Goal: Information Seeking & Learning: Learn about a topic

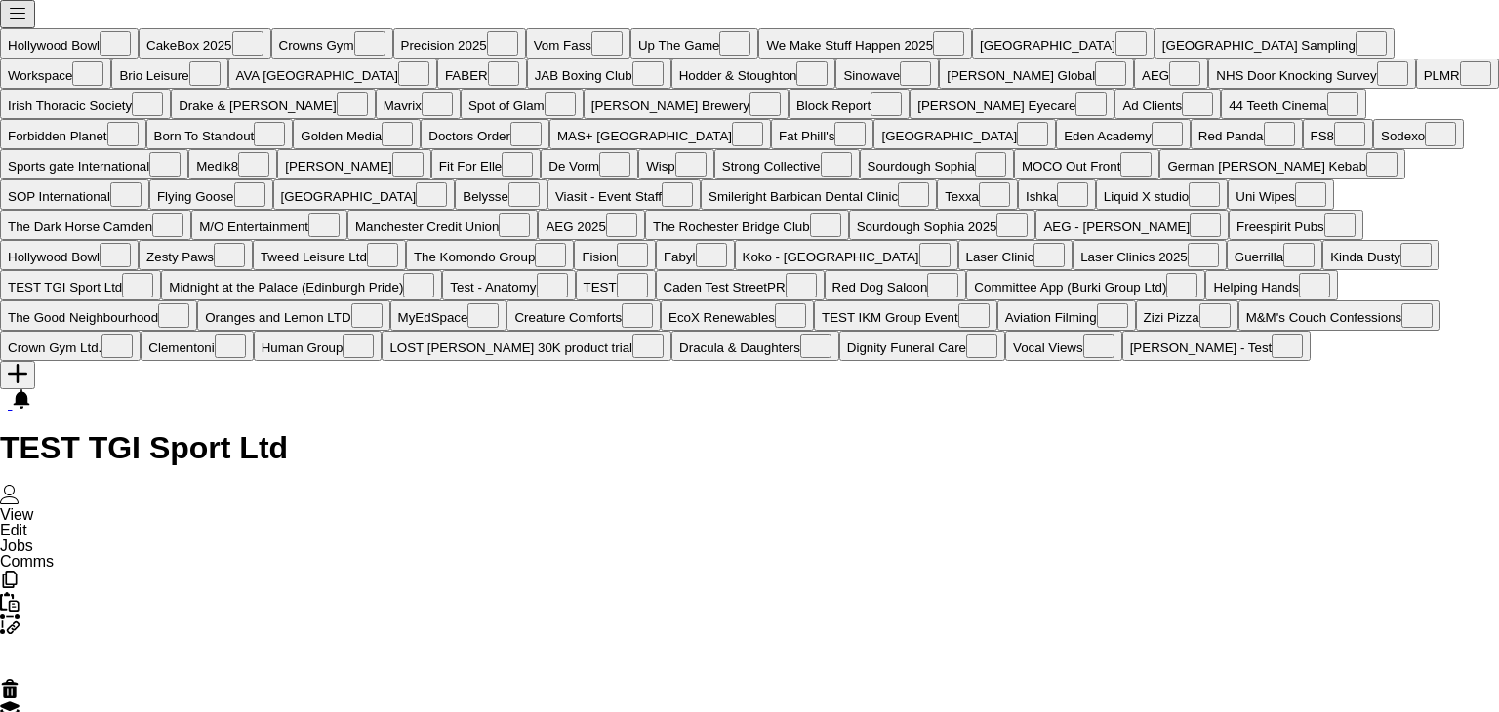
scroll to position [0, 6756]
click at [0, 24] on button "Menu" at bounding box center [17, 14] width 35 height 28
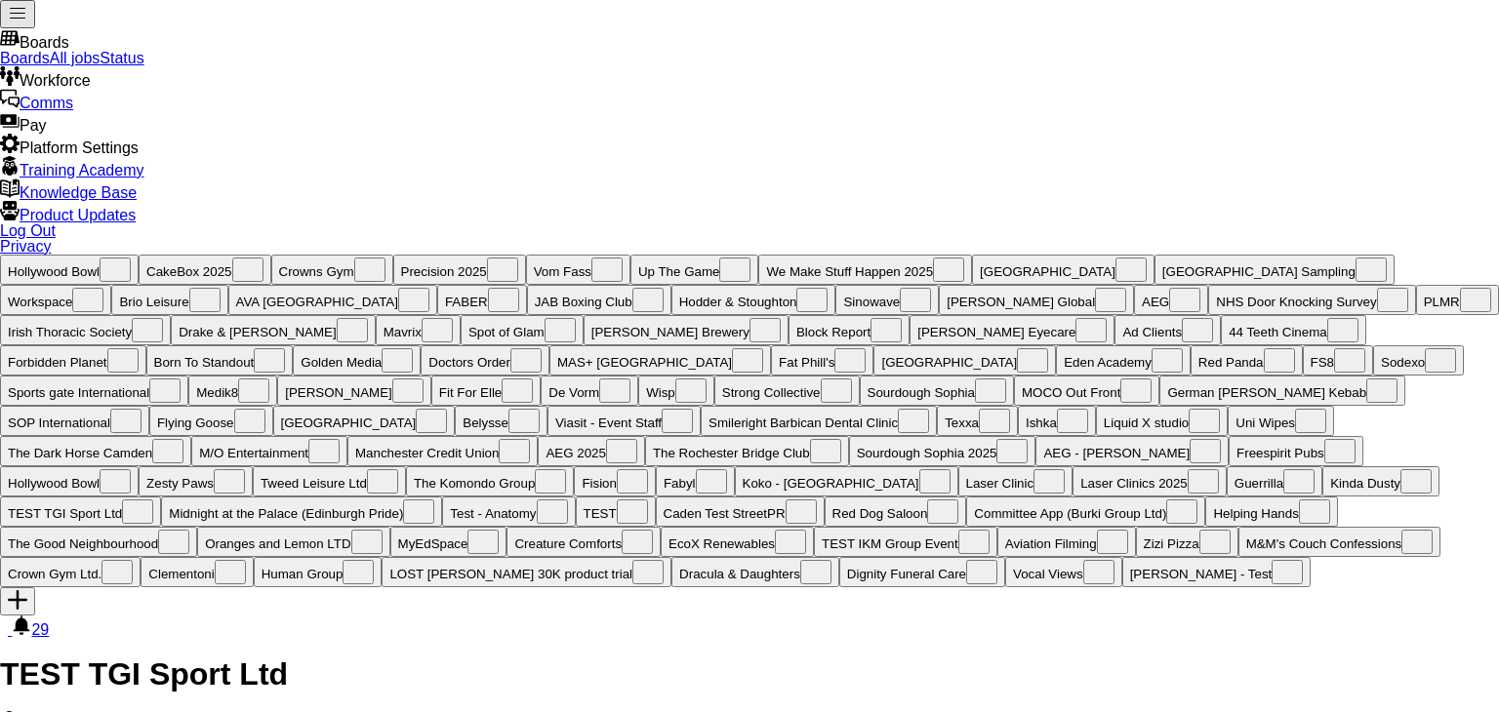
click at [101, 66] on link "All jobs" at bounding box center [75, 58] width 51 height 17
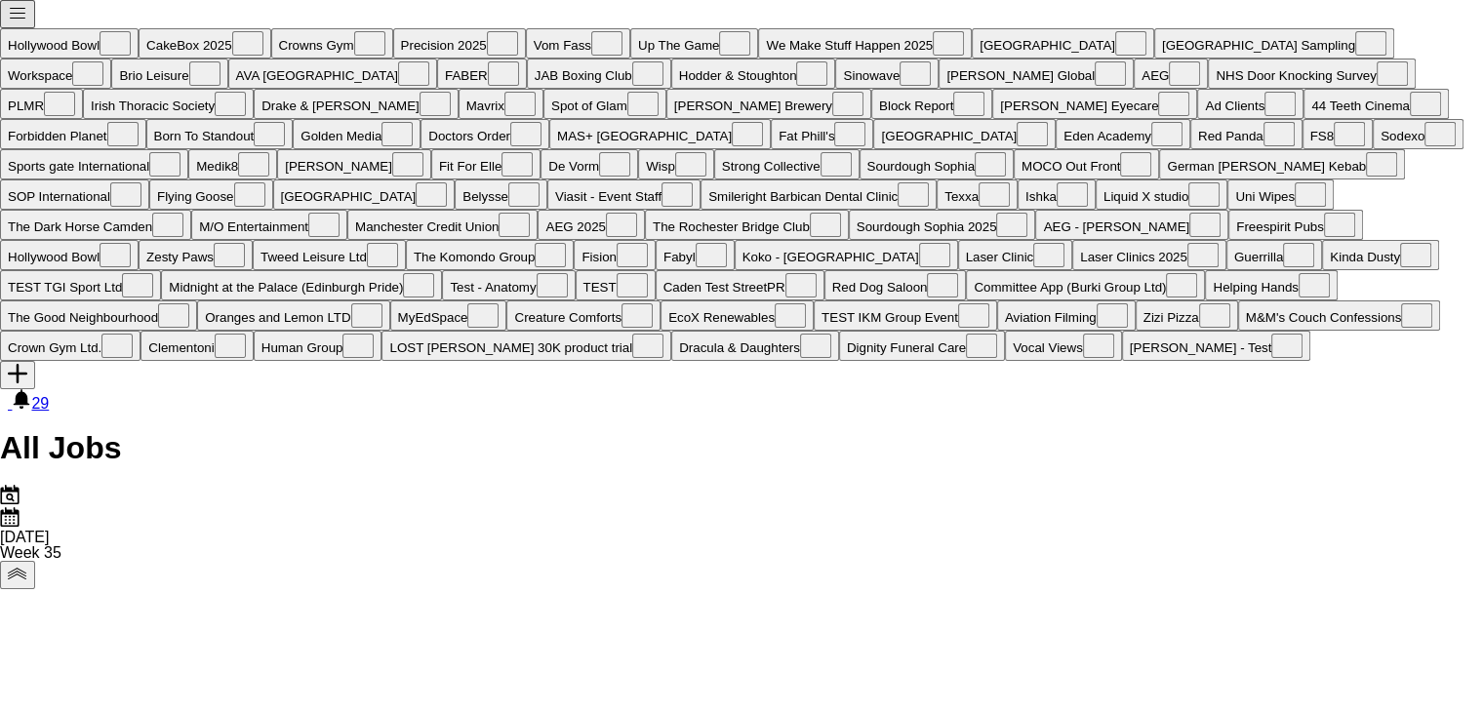
scroll to position [0, 659]
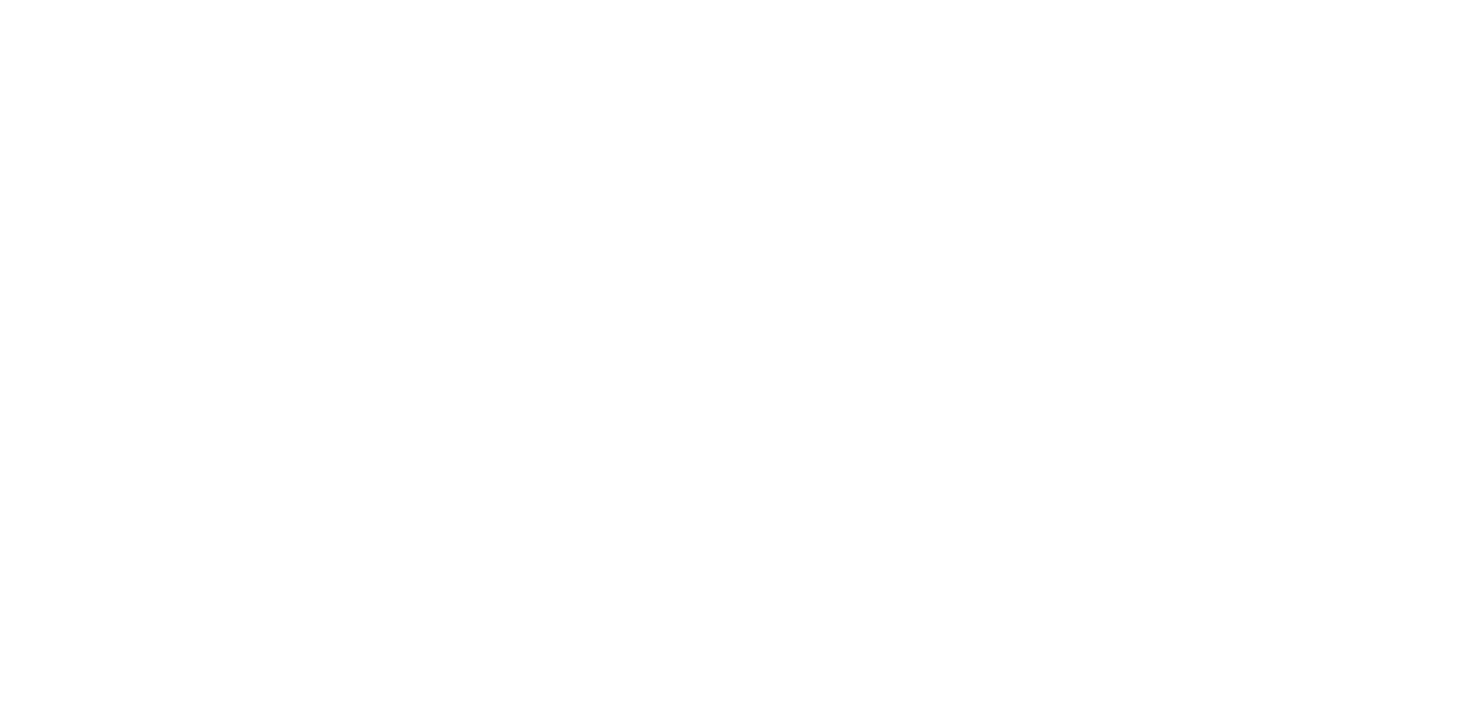
scroll to position [620, 0]
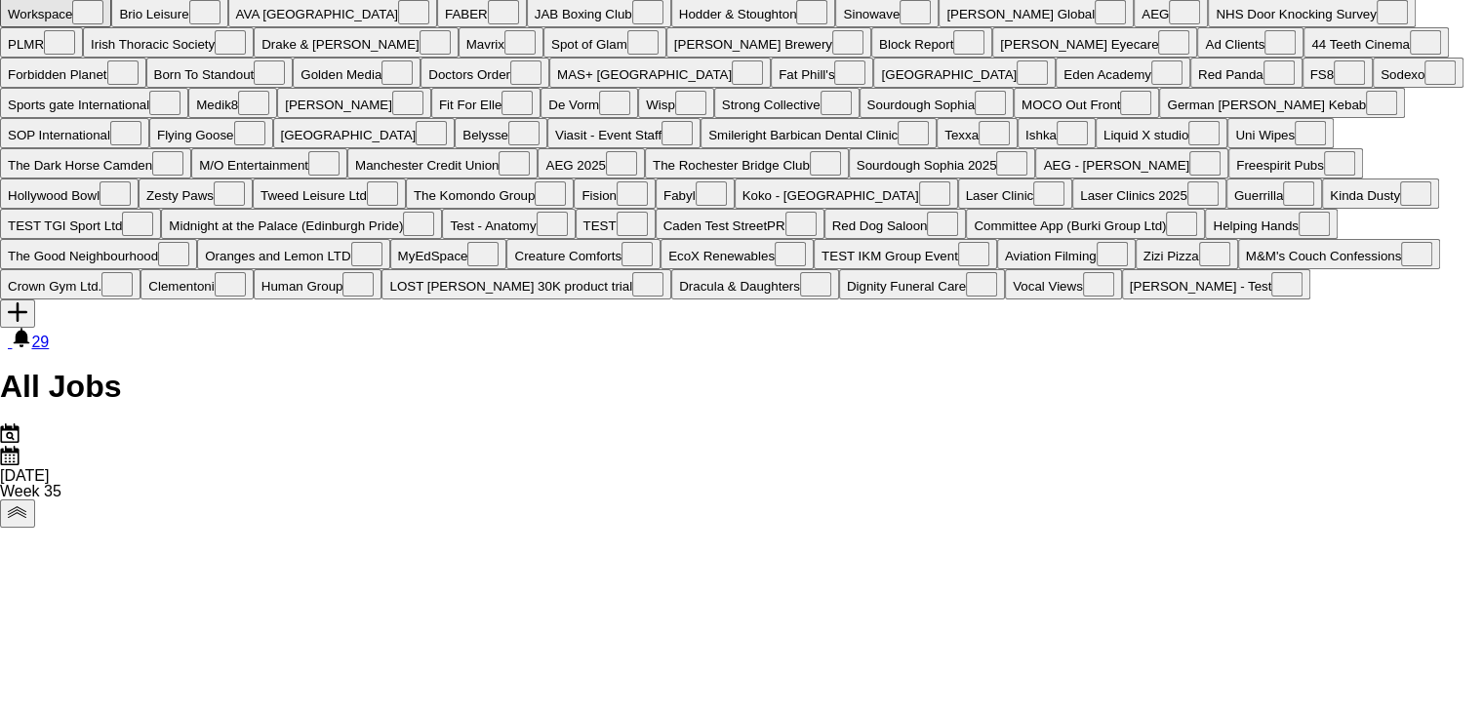
scroll to position [64, 0]
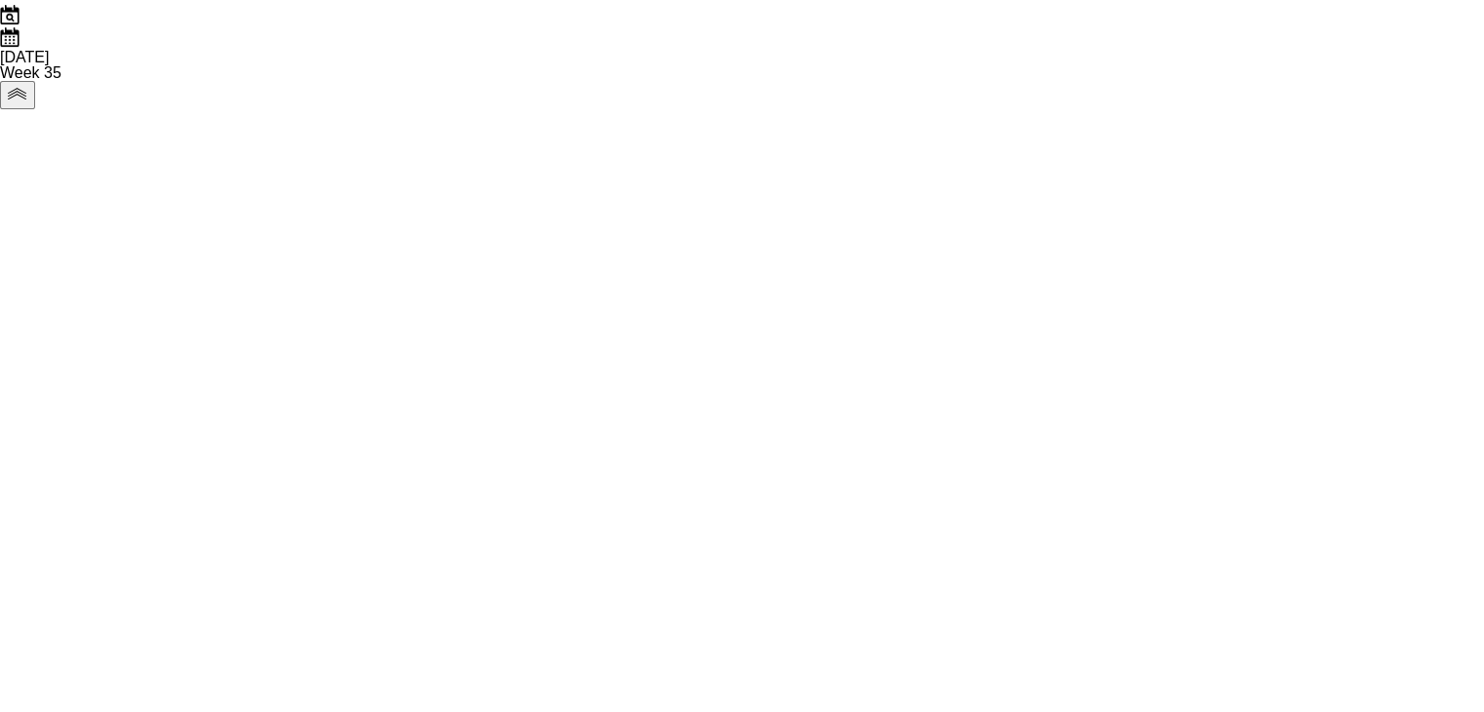
scroll to position [480, 0]
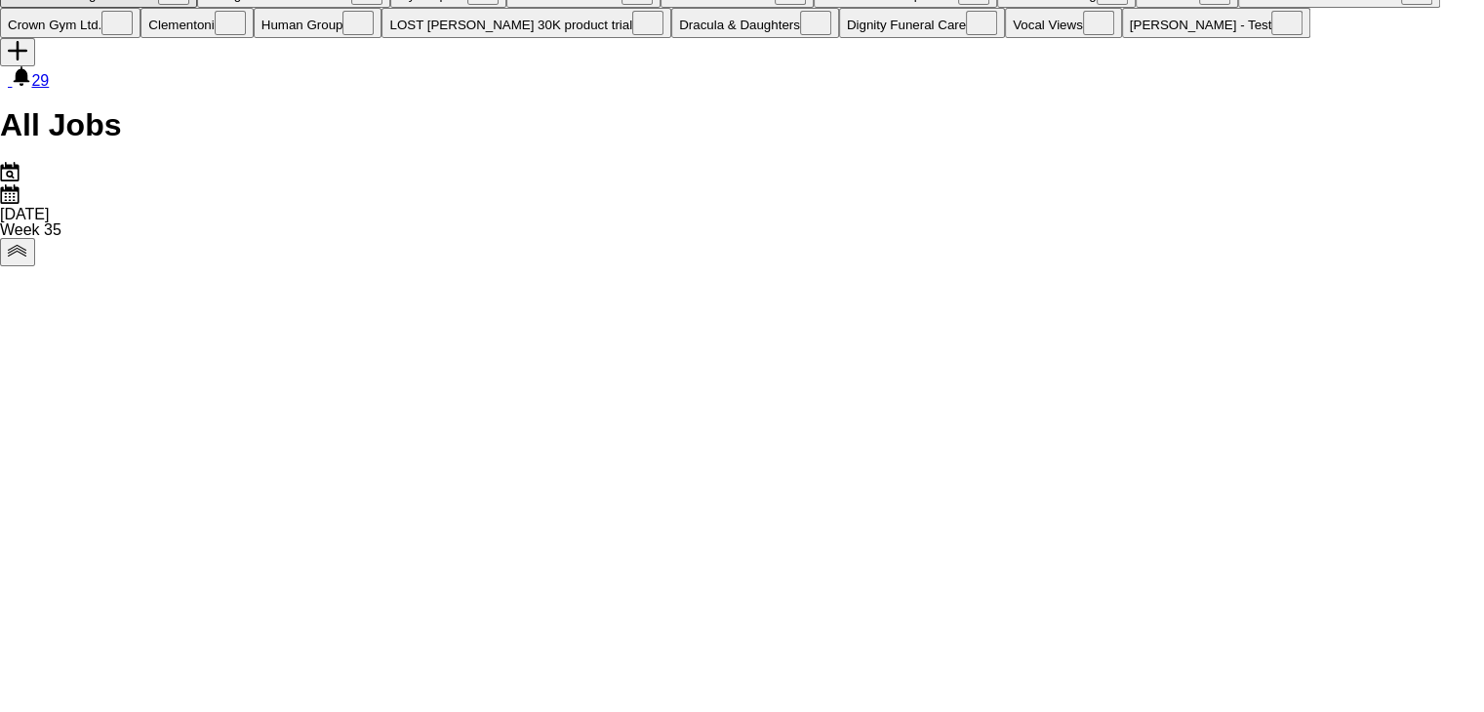
scroll to position [324, 0]
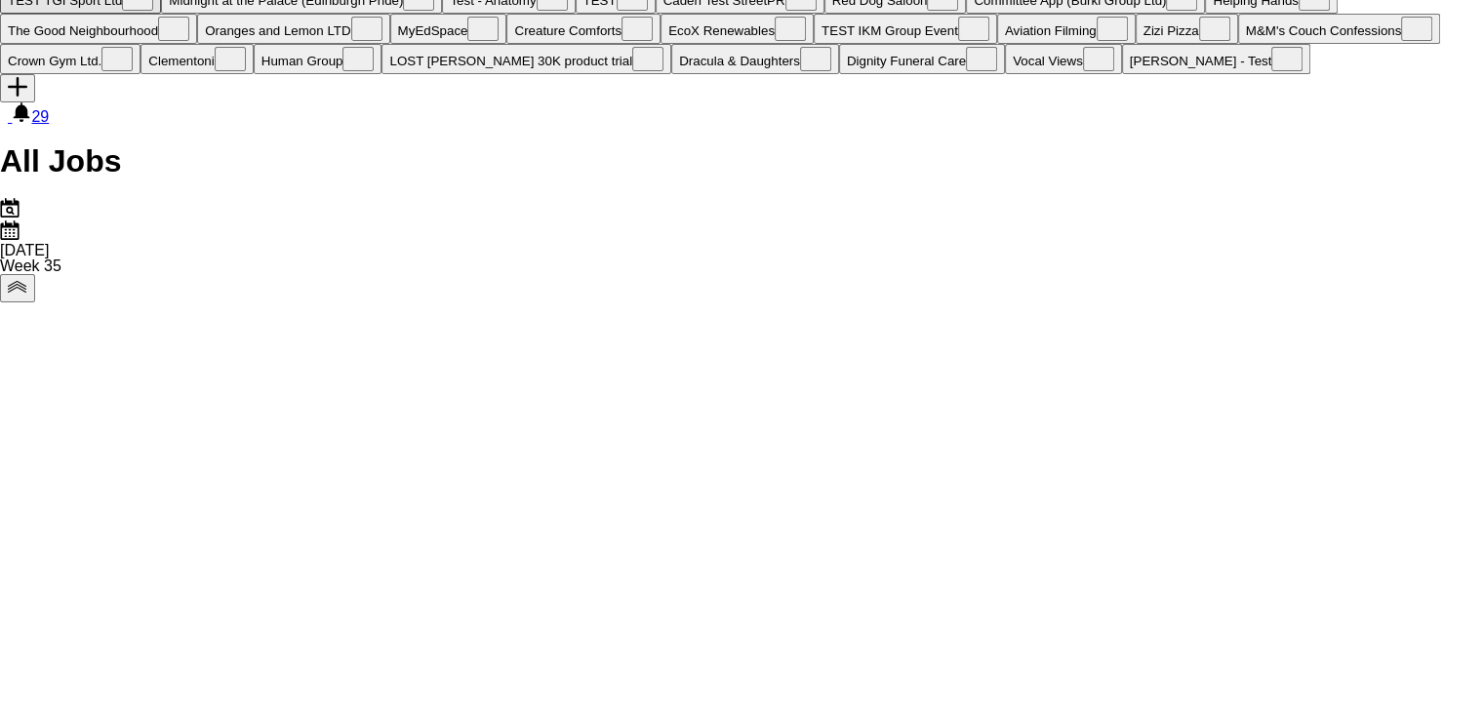
scroll to position [191, 0]
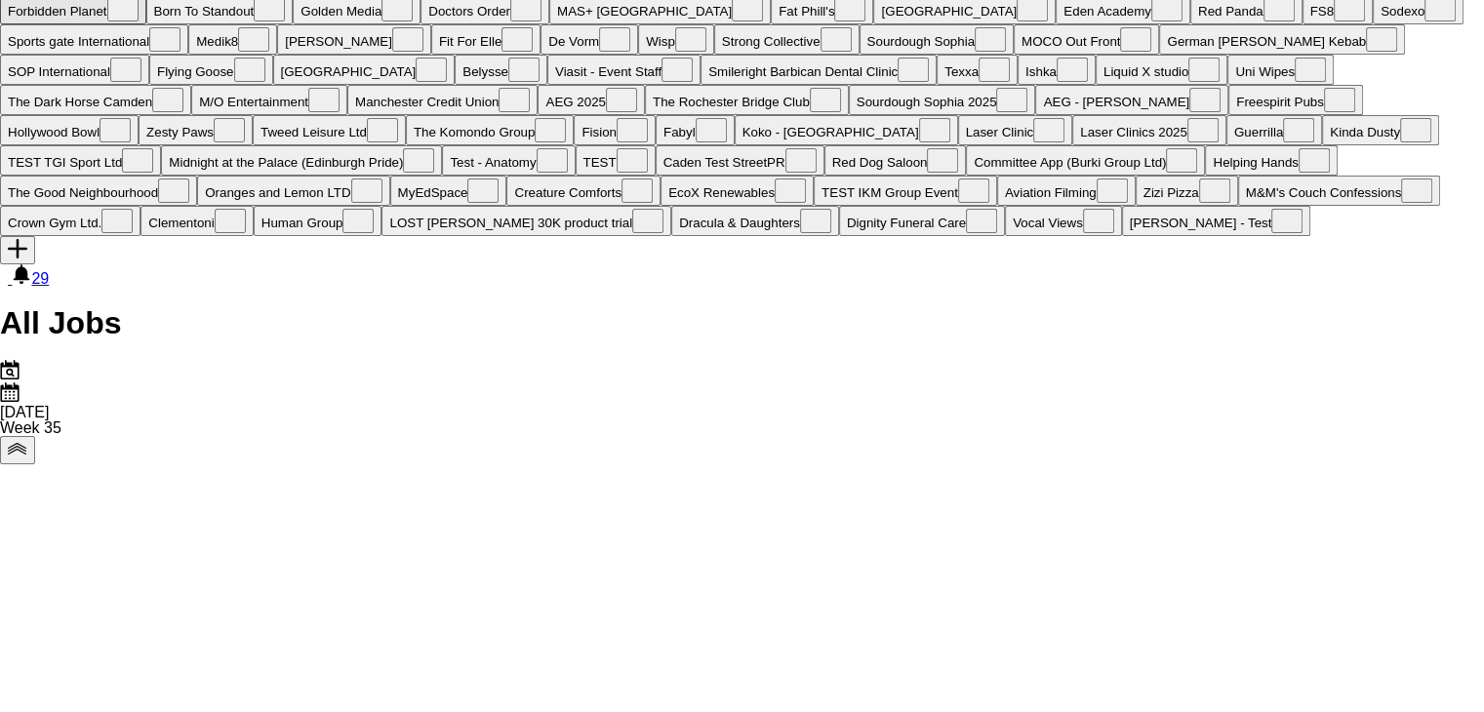
scroll to position [84, 0]
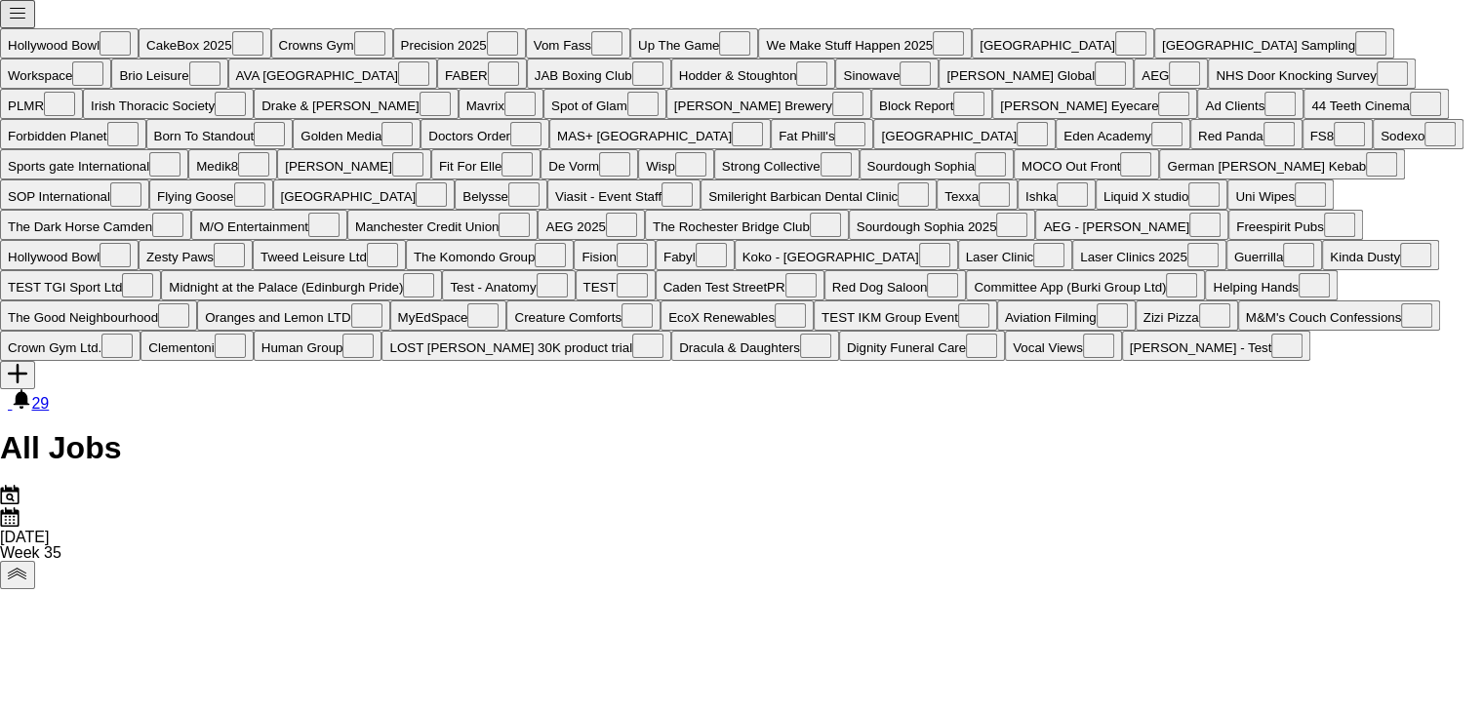
scroll to position [0, 888]
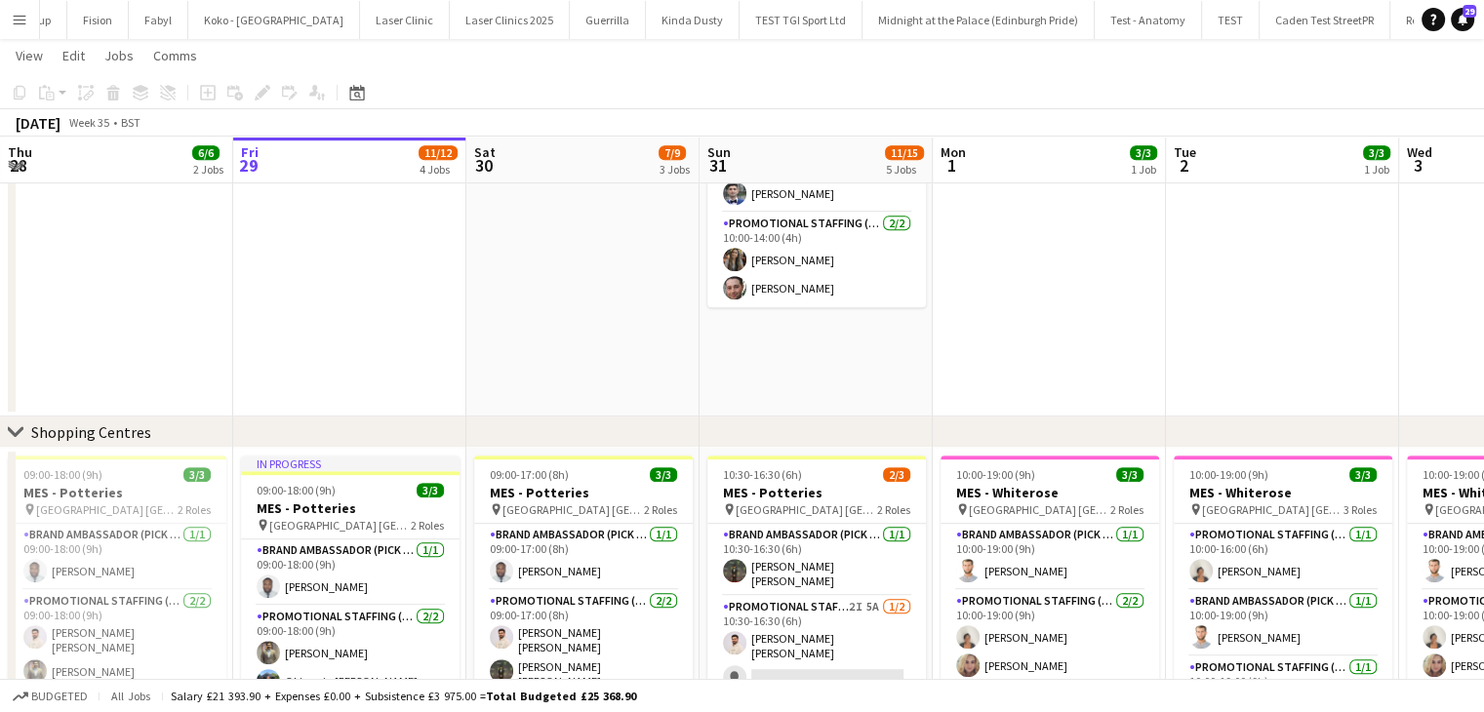
scroll to position [1039, 0]
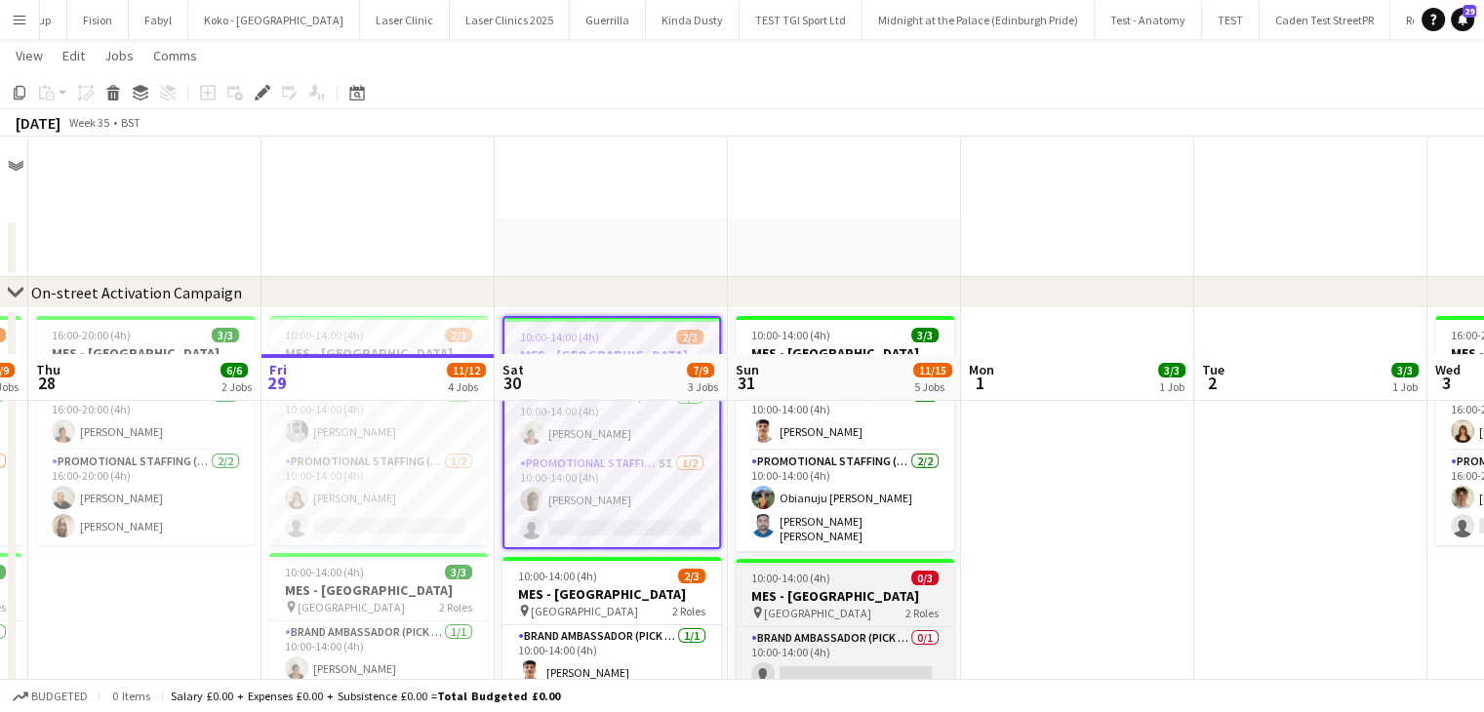
scroll to position [258, 0]
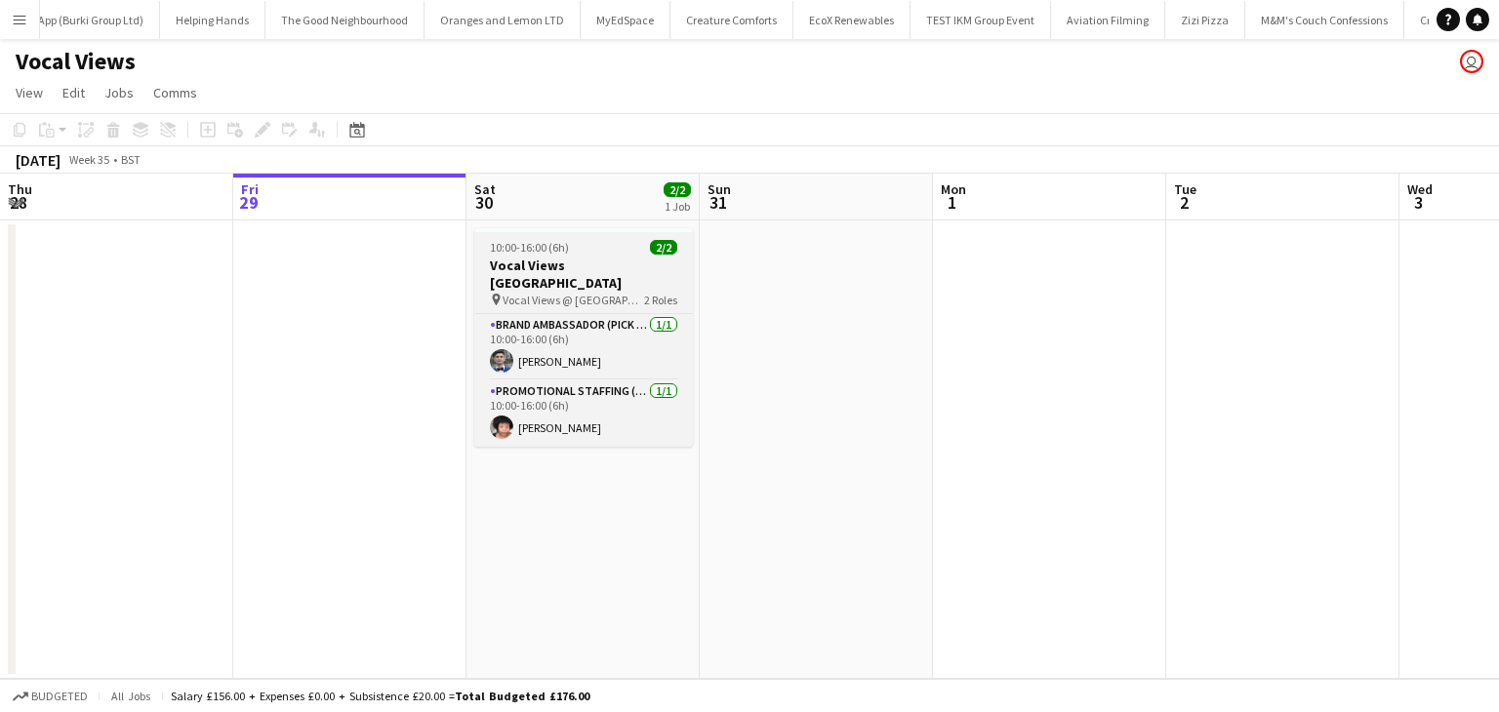
scroll to position [0, 9625]
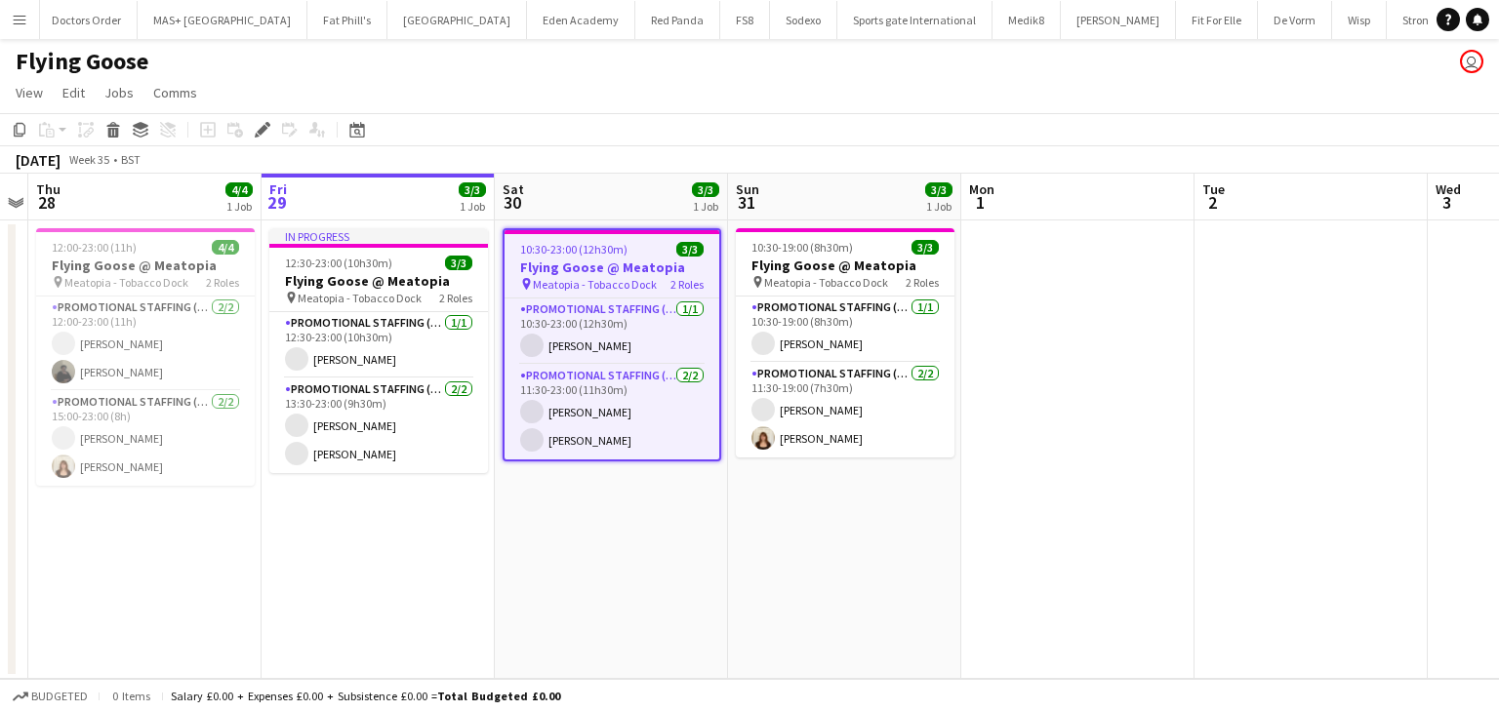
scroll to position [0, 3791]
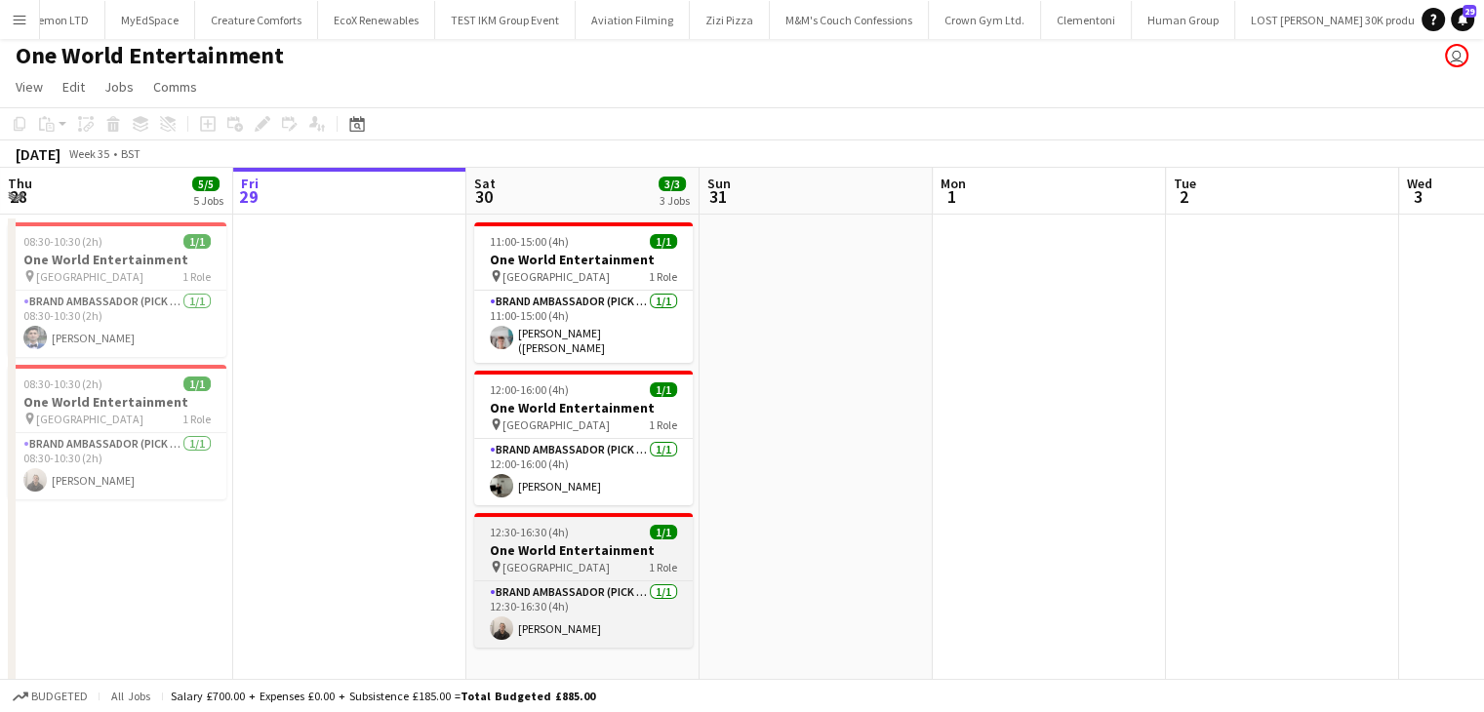
scroll to position [7, 0]
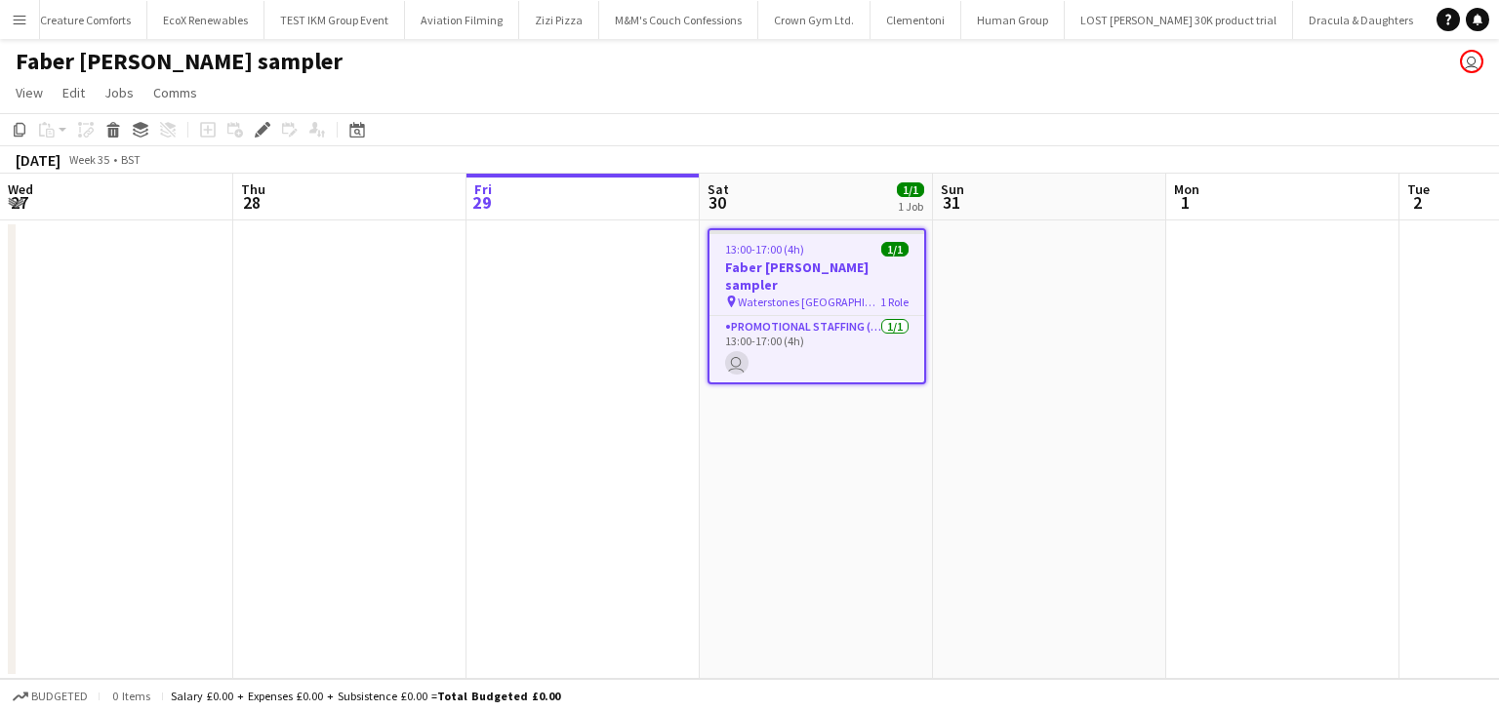
scroll to position [0, 671]
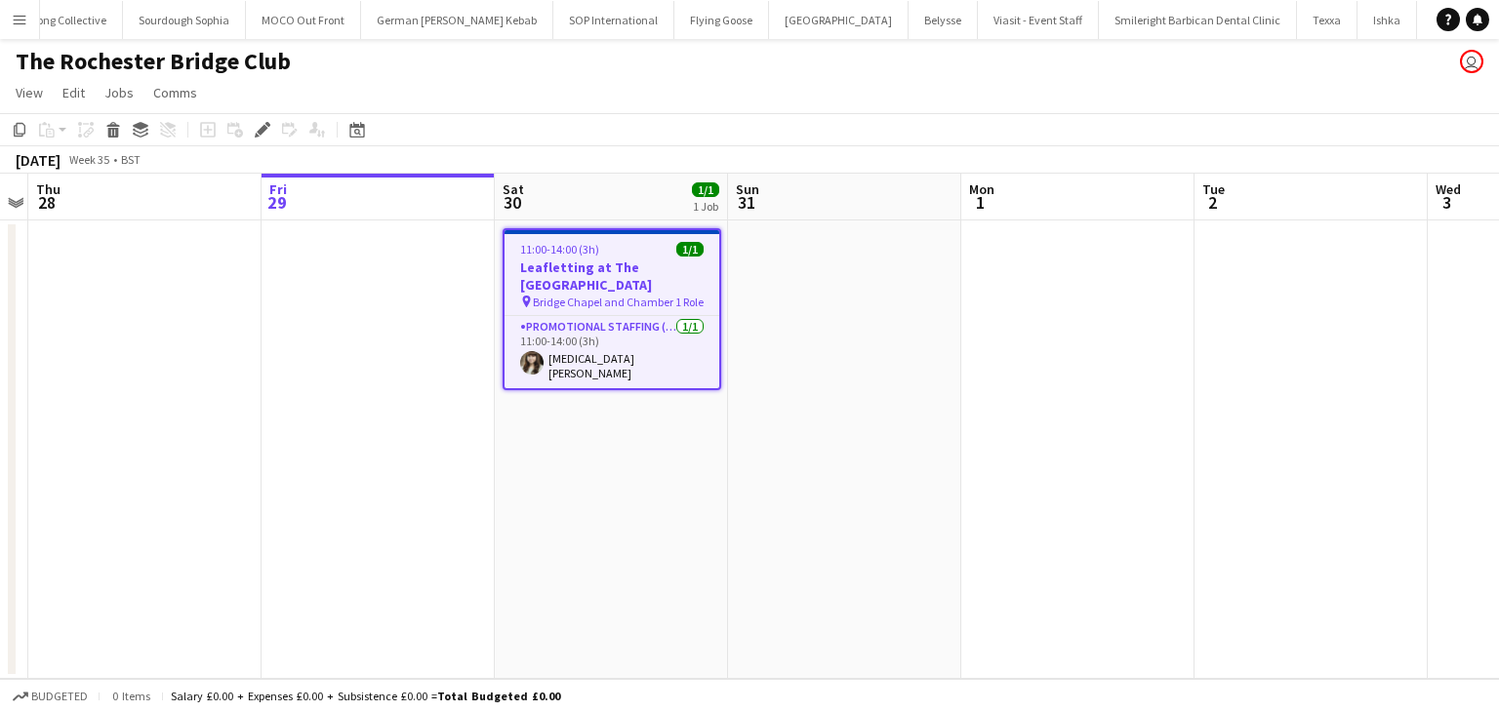
scroll to position [0, 5228]
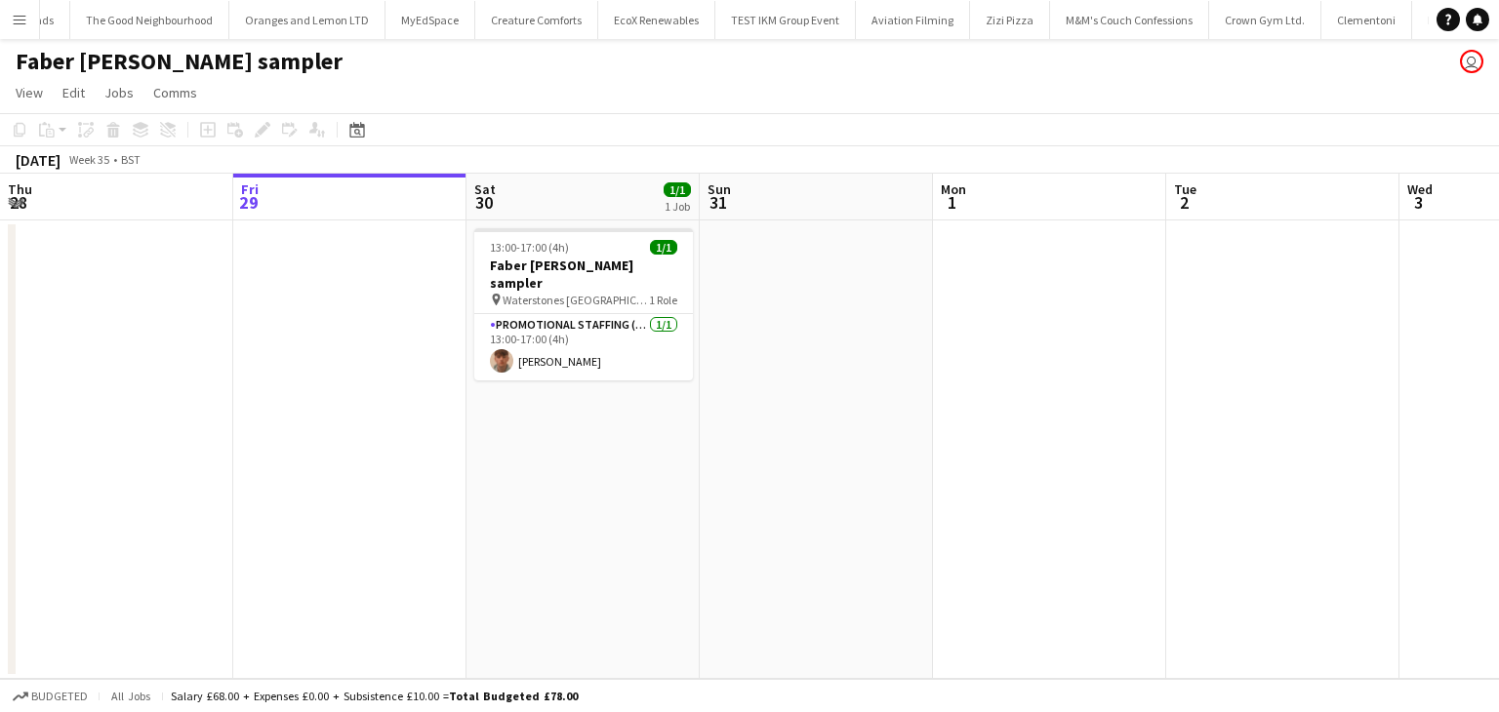
scroll to position [0, 10236]
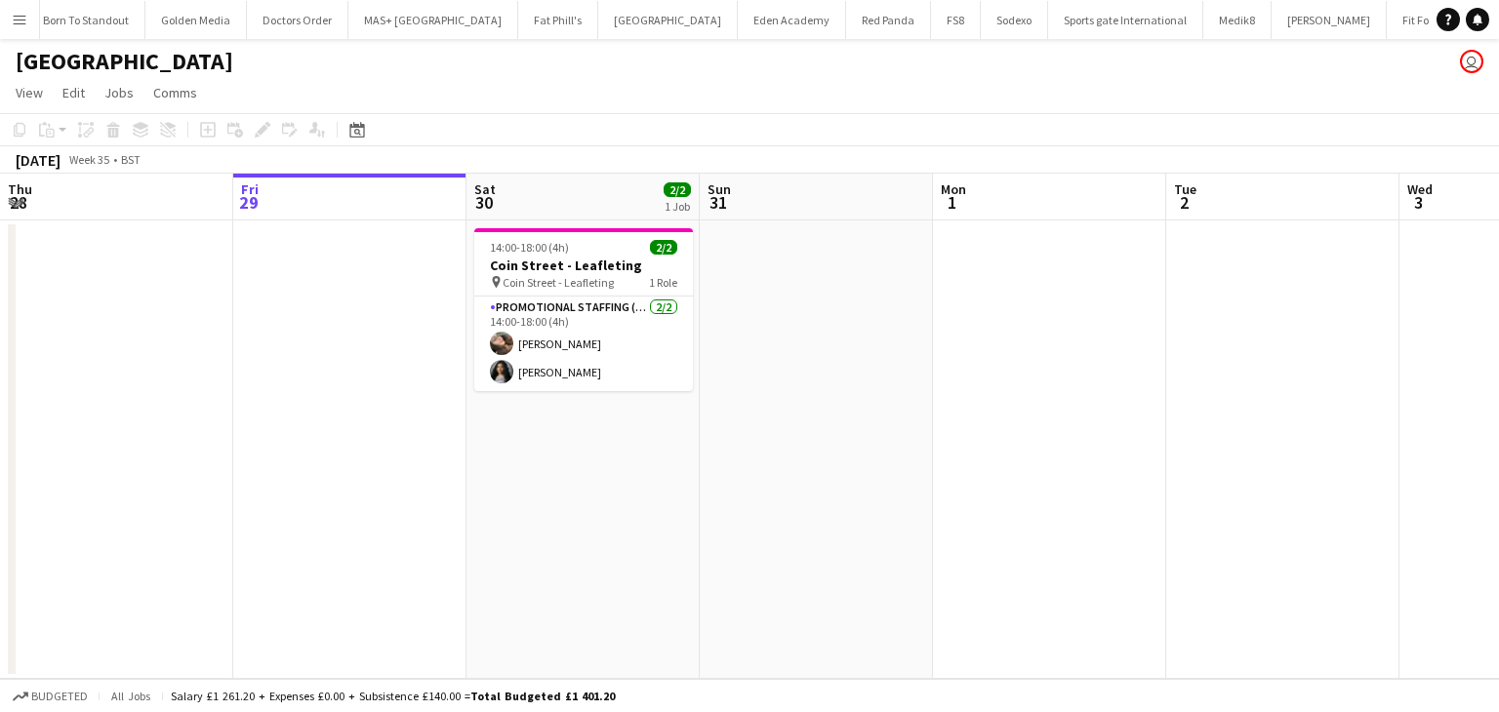
scroll to position [0, 3877]
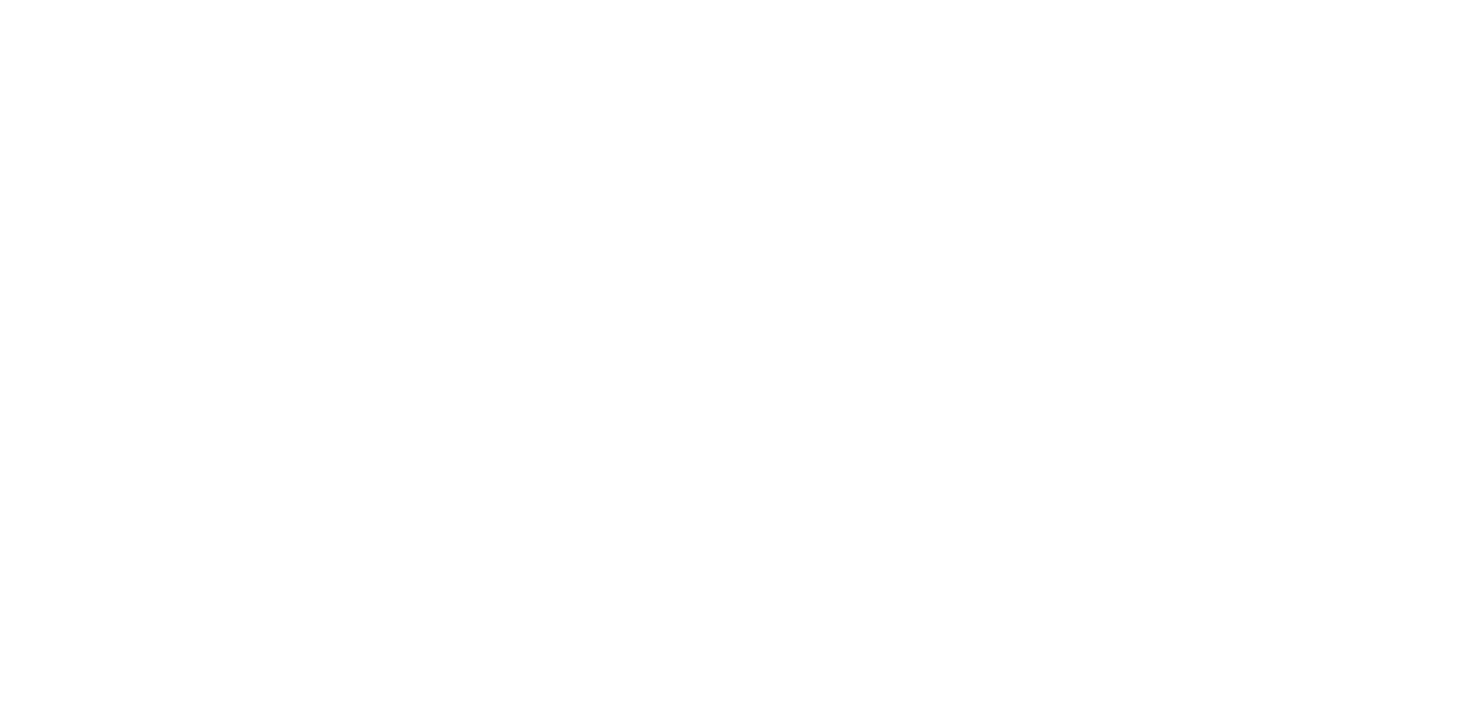
scroll to position [1107, 0]
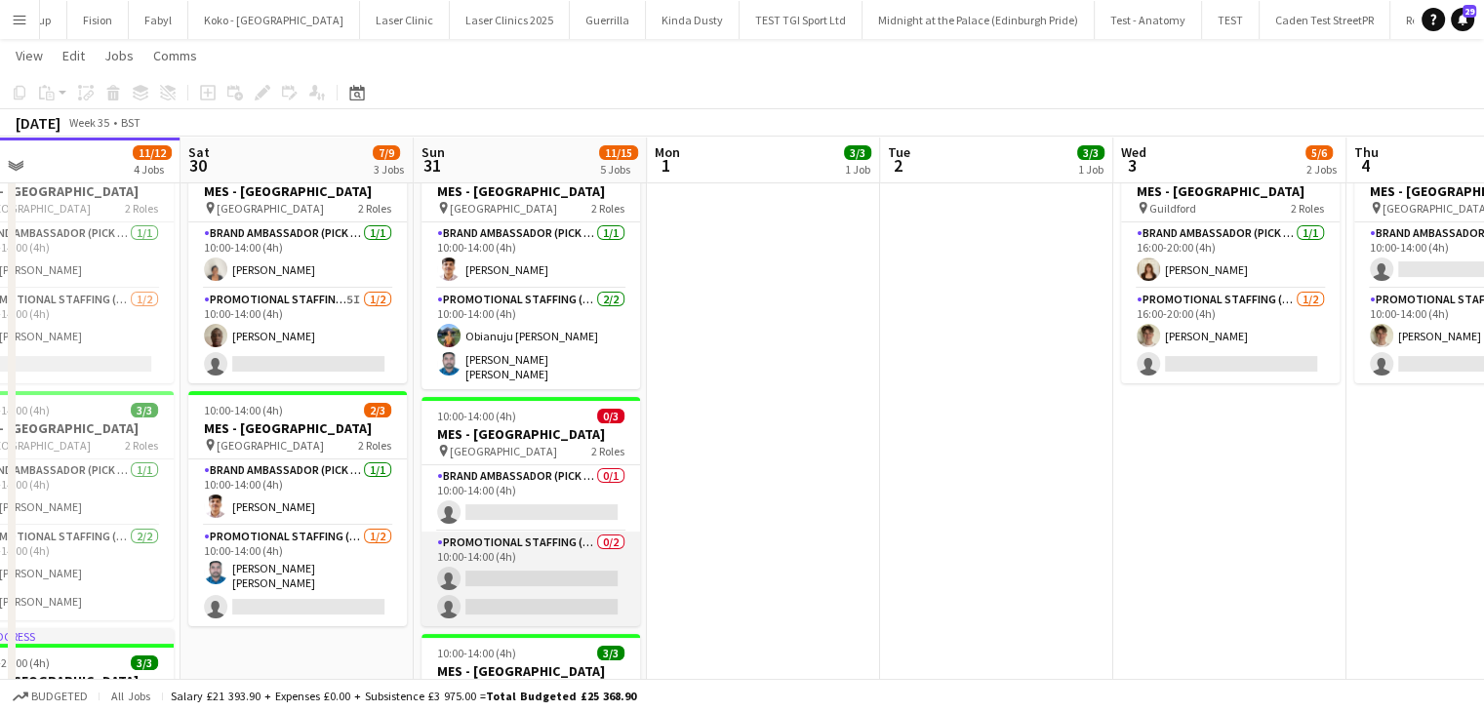
scroll to position [0, 769]
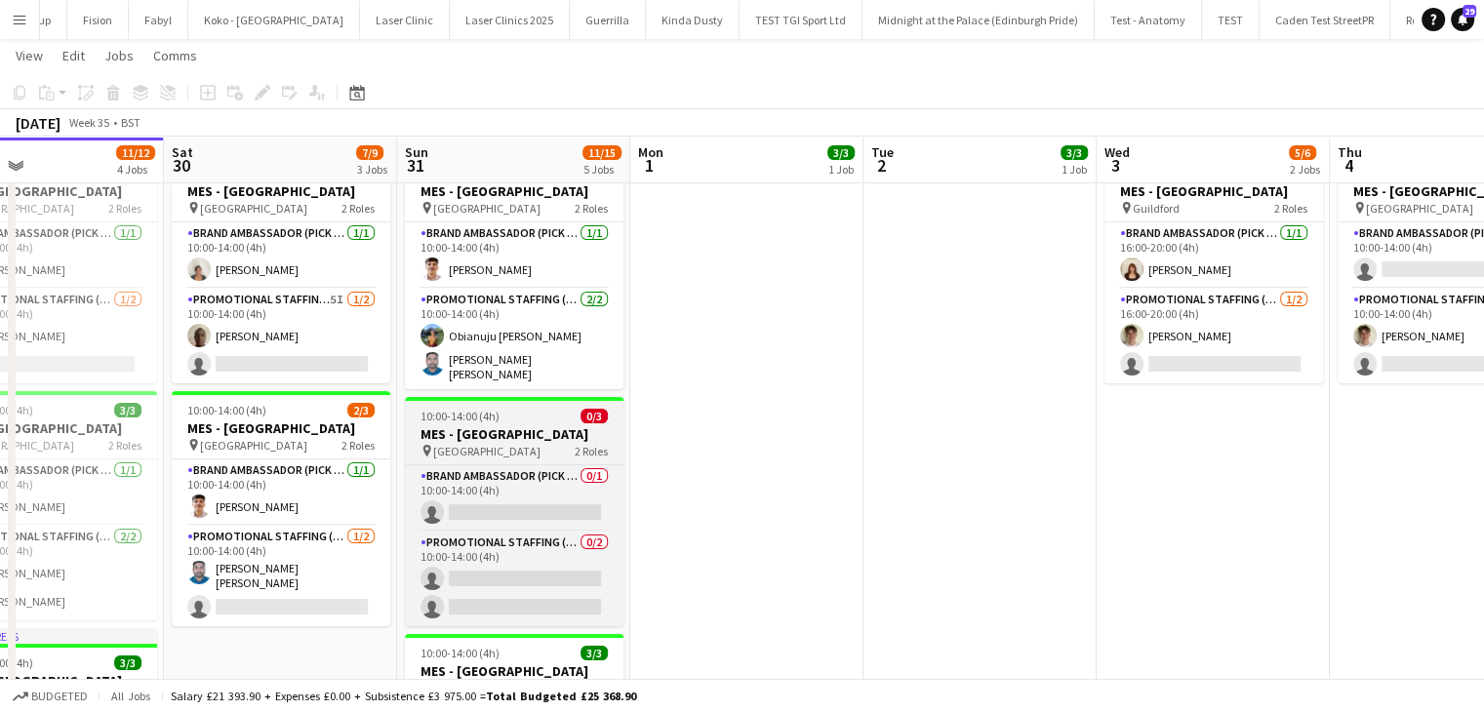
click at [495, 425] on h3 "MES - [GEOGRAPHIC_DATA]" at bounding box center [514, 434] width 219 height 18
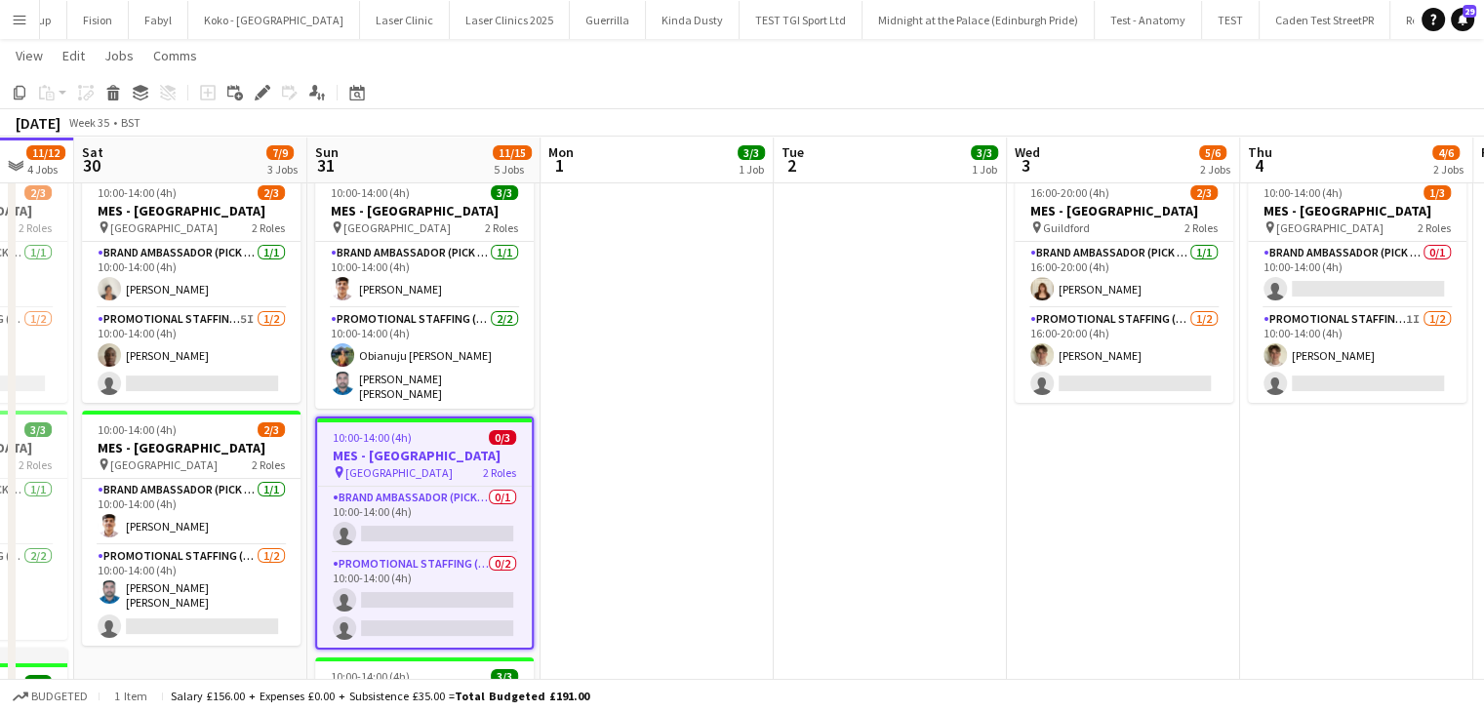
scroll to position [111, 0]
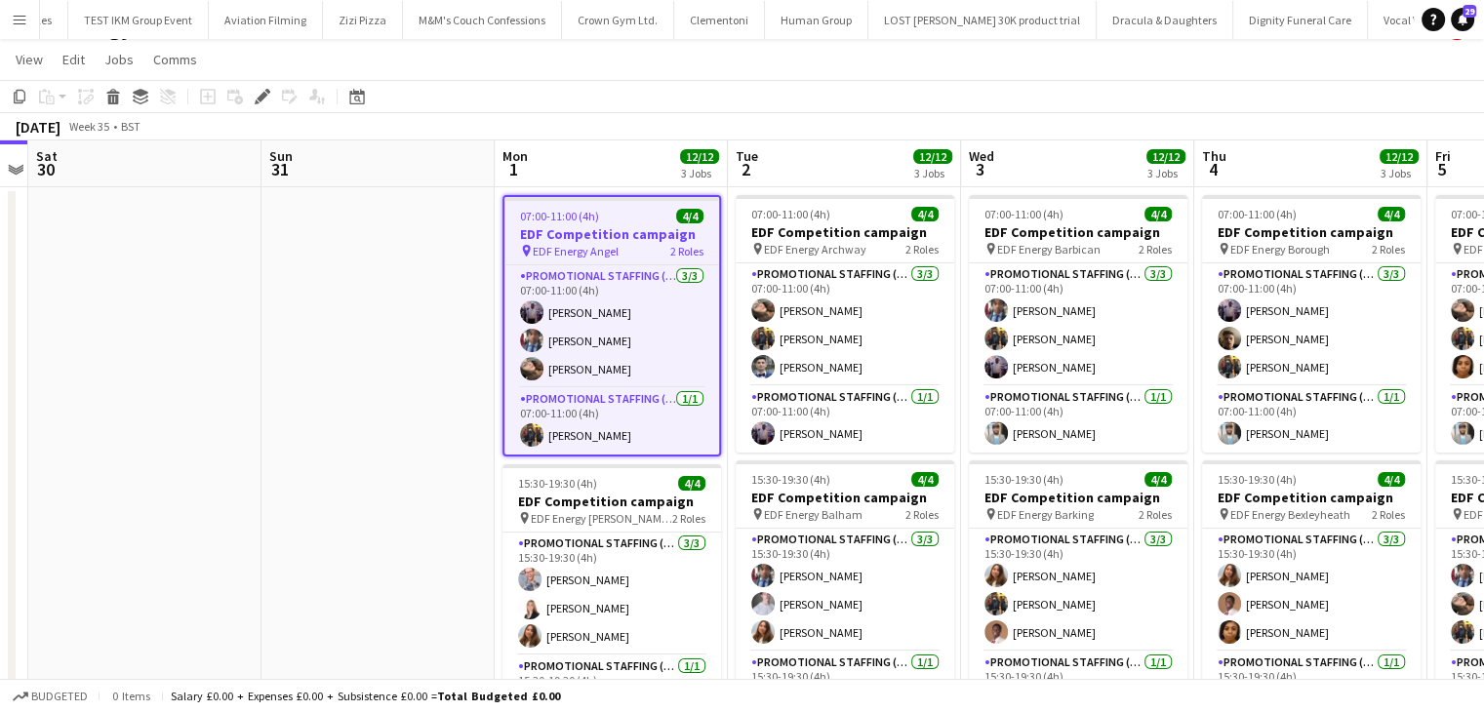
scroll to position [34, 0]
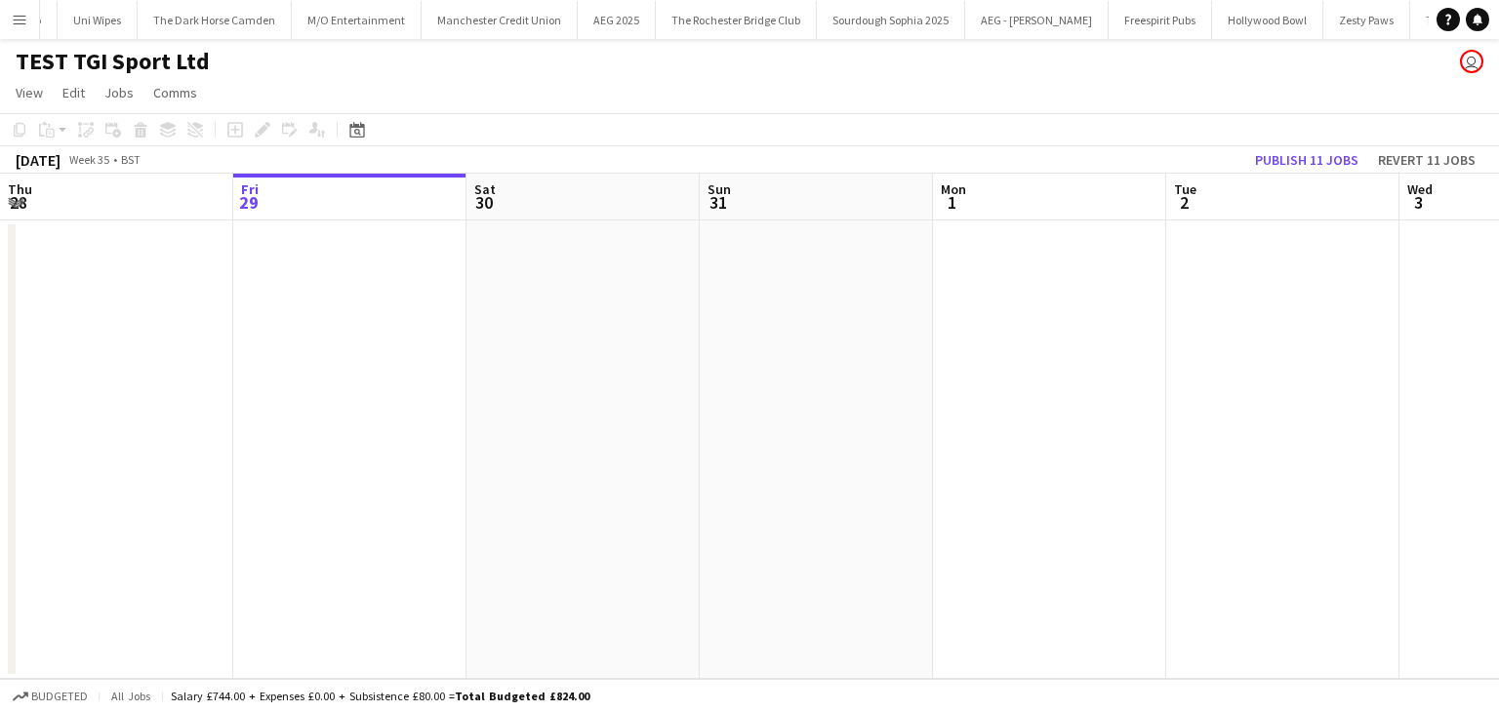
scroll to position [0, 6756]
click at [2, 30] on button "Menu" at bounding box center [19, 19] width 39 height 39
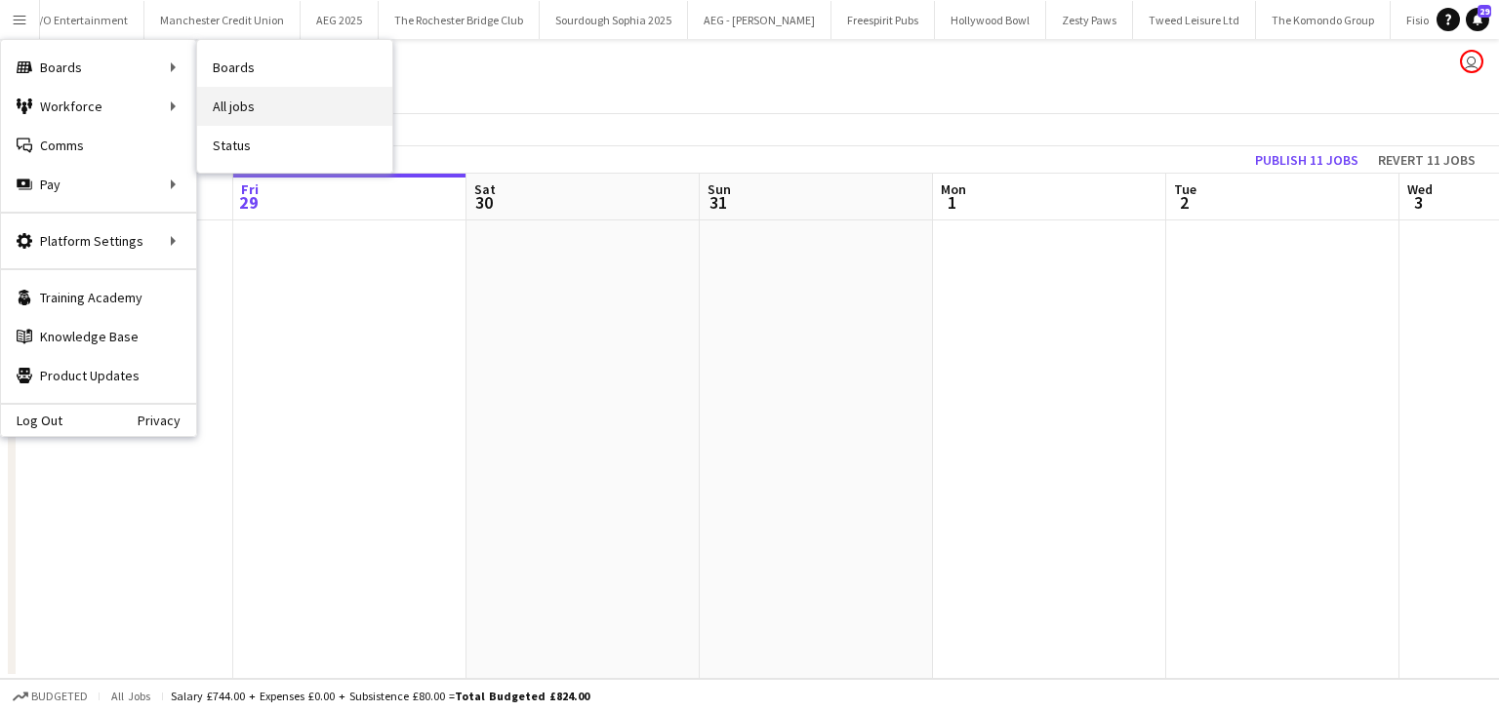
click at [242, 103] on link "All jobs" at bounding box center [294, 106] width 195 height 39
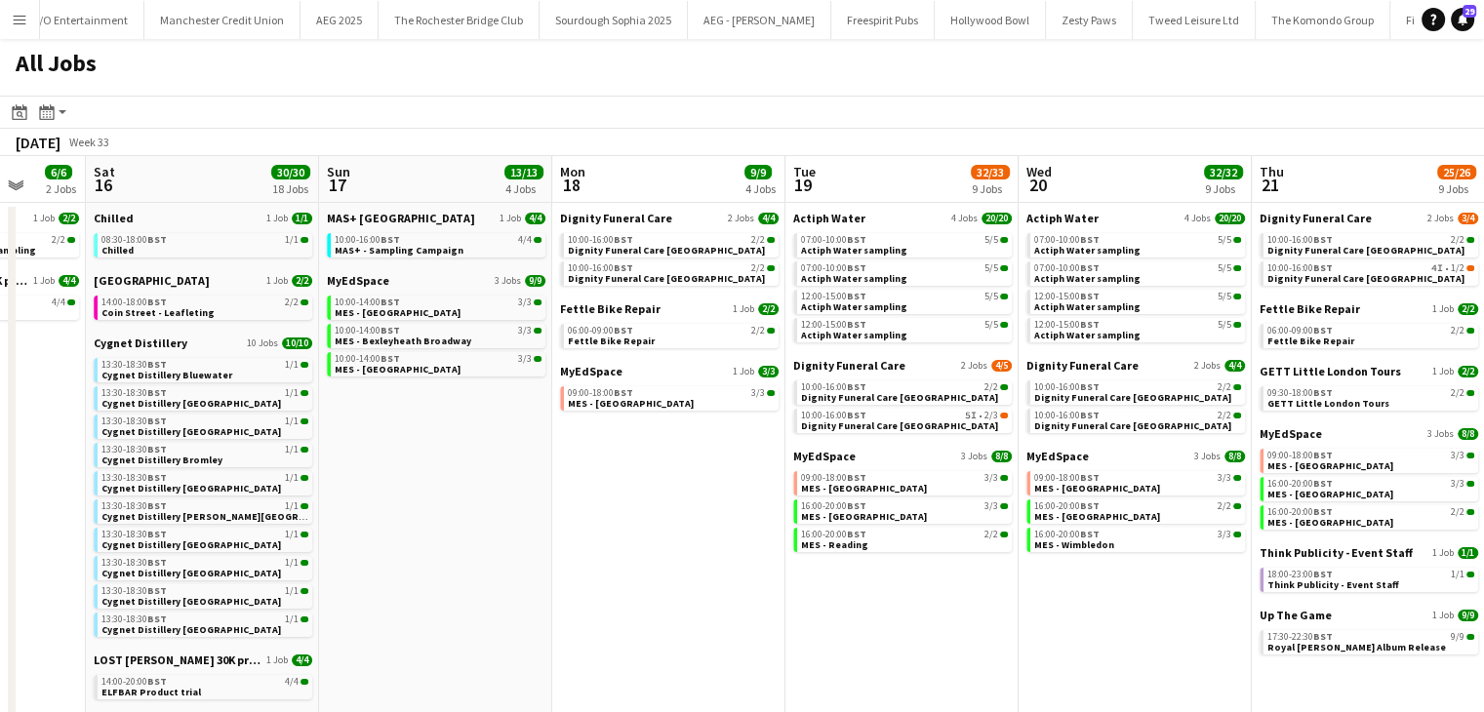
scroll to position [0, 570]
